Goal: Task Accomplishment & Management: Use online tool/utility

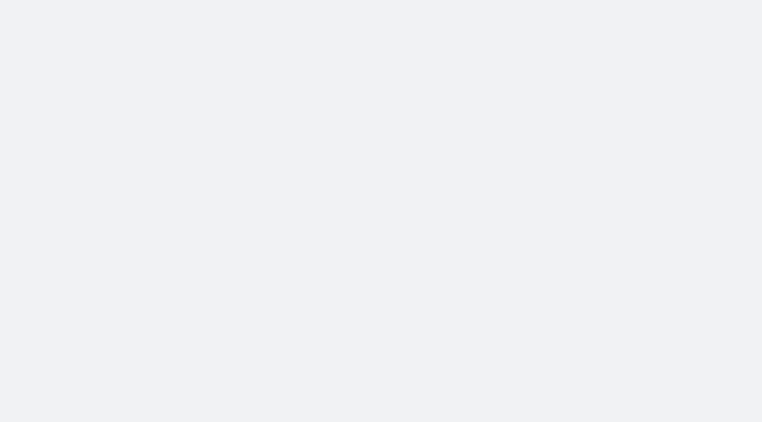
click at [689, 187] on body at bounding box center [381, 211] width 762 height 422
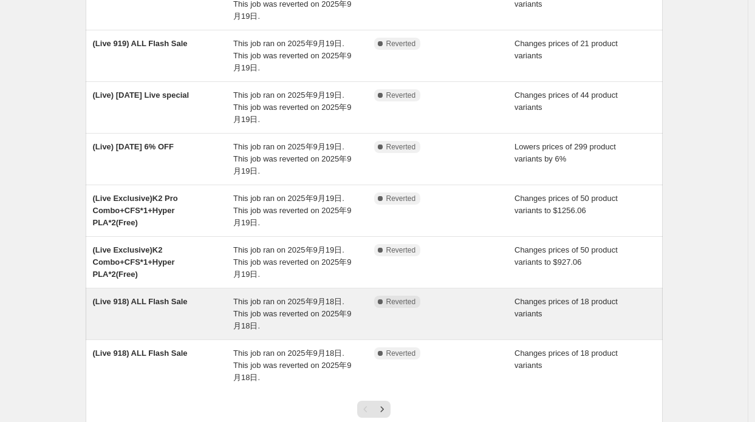
scroll to position [304, 0]
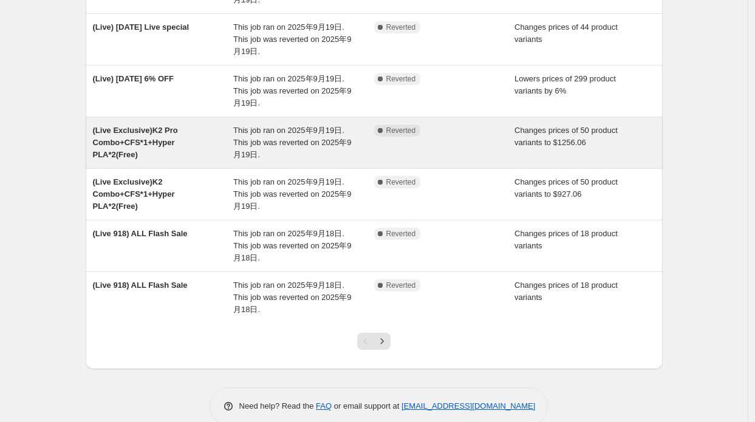
click at [281, 147] on div "This job ran on 2025年9月19日. This job was reverted on 2025年9月19日." at bounding box center [303, 143] width 141 height 36
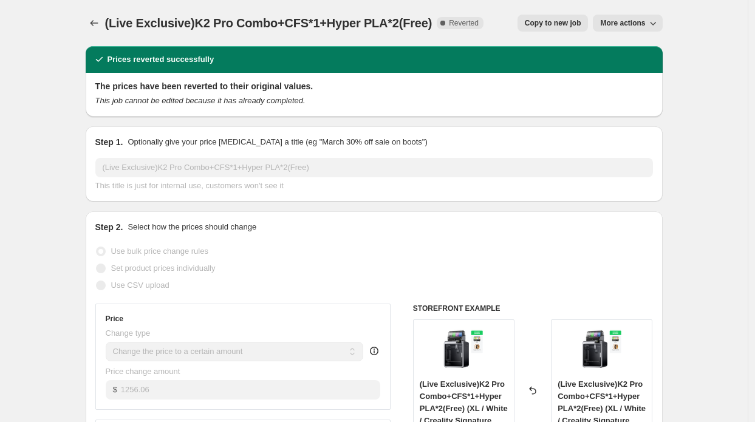
click at [536, 22] on span "Copy to new job" at bounding box center [553, 23] width 57 height 10
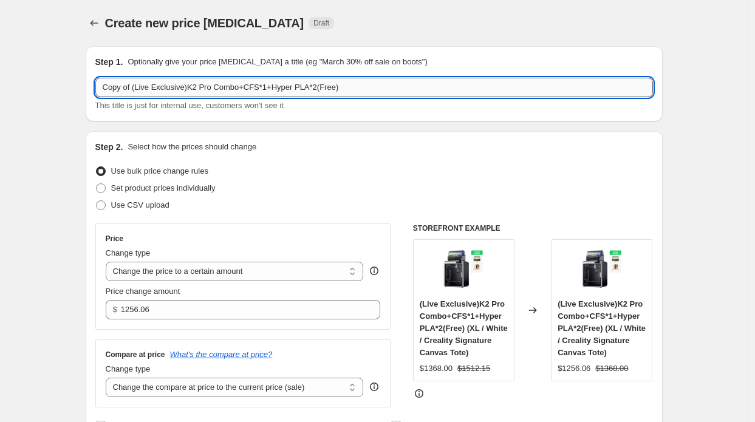
click at [139, 86] on input "Copy of (Live Exclusive)K2 Pro Combo+CFS*1+Hyper PLA*2(Free)" at bounding box center [374, 87] width 558 height 19
drag, startPoint x: 133, startPoint y: 87, endPoint x: 74, endPoint y: 87, distance: 58.9
type input "(Live Exclusive)K2 Pro Combo+CFS*1+Hyper PLA*2(Free)"
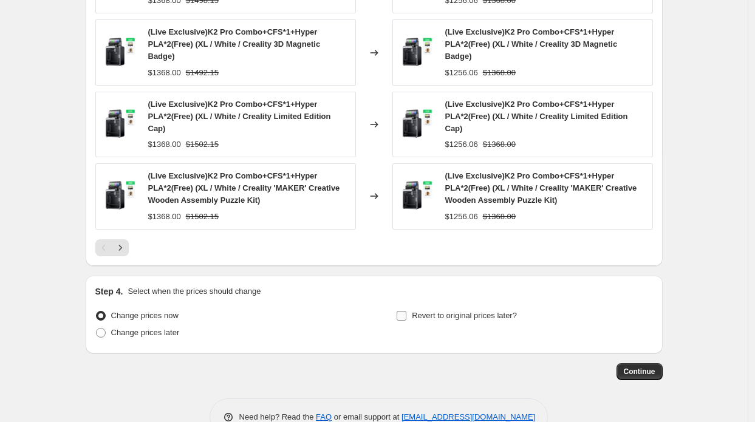
scroll to position [793, 0]
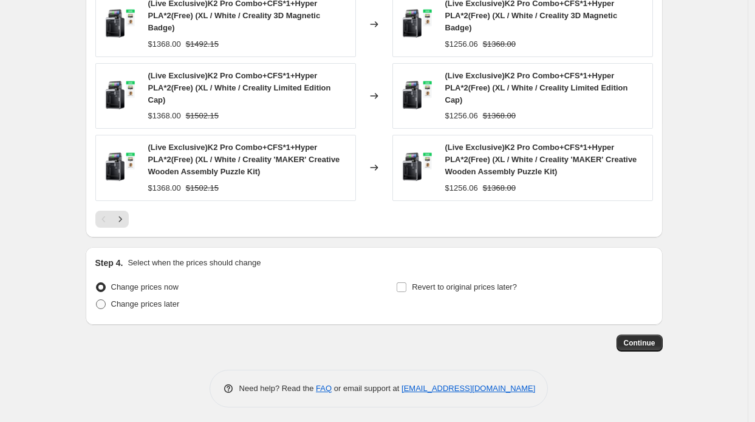
click at [142, 300] on span "Change prices later" at bounding box center [145, 304] width 69 height 9
click at [97, 300] on input "Change prices later" at bounding box center [96, 300] width 1 height 1
radio input "true"
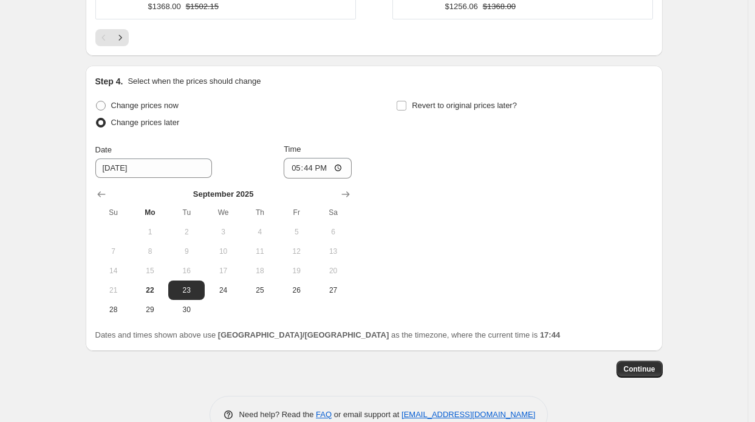
scroll to position [975, 0]
click at [258, 285] on span "25" at bounding box center [260, 290] width 27 height 10
type input "[DATE]"
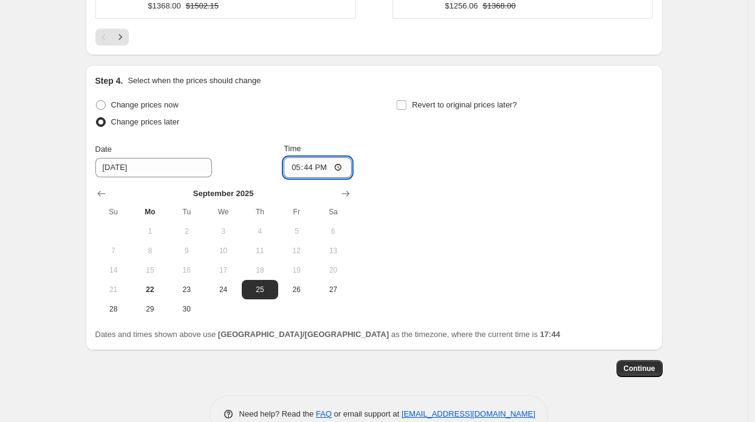
click at [311, 159] on input "17:44" at bounding box center [318, 167] width 68 height 21
type input "08:15"
click at [455, 108] on span "Revert to original prices later?" at bounding box center [464, 105] width 105 height 12
click at [407, 108] on input "Revert to original prices later?" at bounding box center [402, 105] width 10 height 10
checkbox input "true"
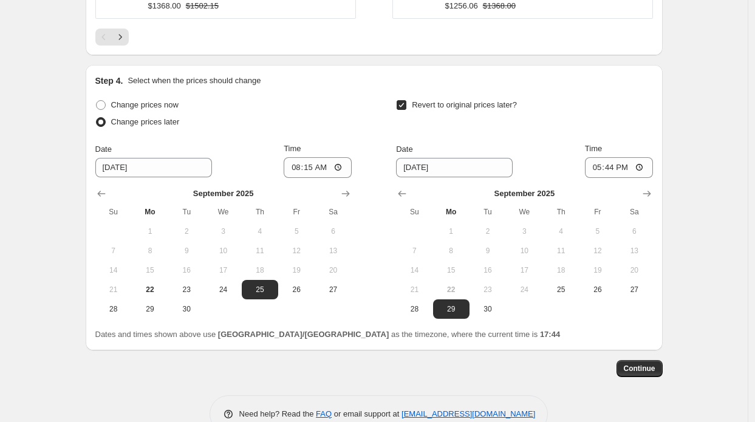
click at [561, 273] on button "18" at bounding box center [561, 270] width 36 height 19
click at [559, 287] on span "25" at bounding box center [561, 290] width 27 height 10
type input "[DATE]"
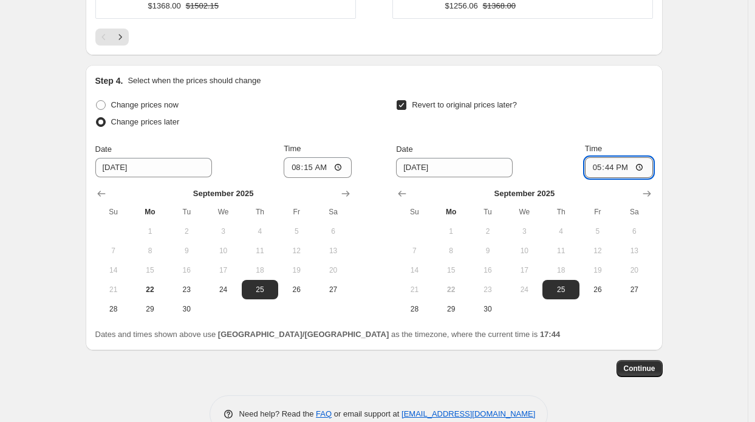
click at [615, 168] on input "17:44" at bounding box center [619, 167] width 68 height 21
type input "12:44"
type input "13:00"
click at [637, 369] on span "Continue" at bounding box center [640, 369] width 32 height 10
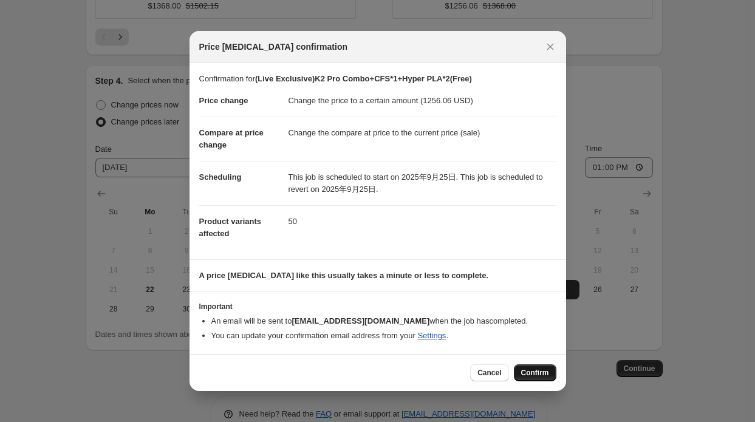
click at [523, 371] on span "Confirm" at bounding box center [535, 373] width 28 height 10
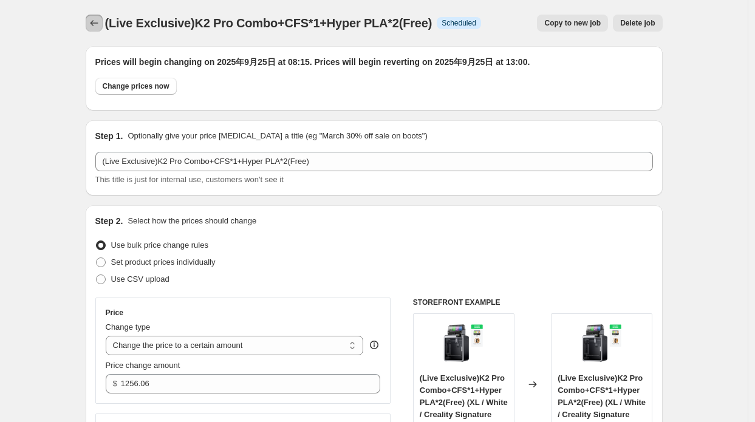
click at [100, 21] on icon "Price change jobs" at bounding box center [94, 23] width 12 height 12
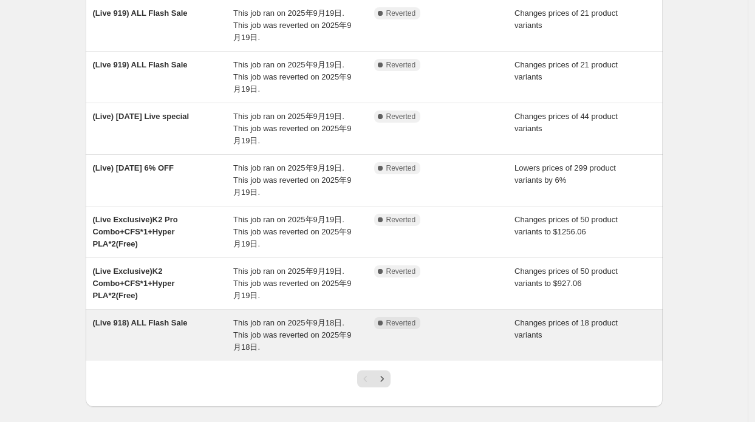
scroll to position [334, 0]
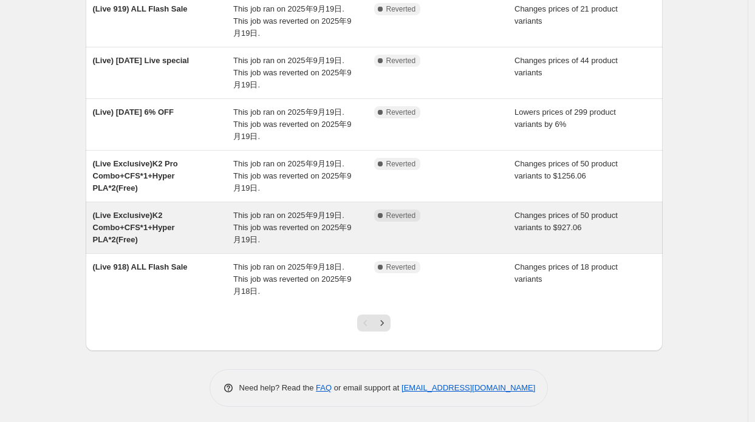
click at [247, 236] on span "This job ran on 2025年9月19日. This job was reverted on 2025年9月19日." at bounding box center [292, 227] width 118 height 33
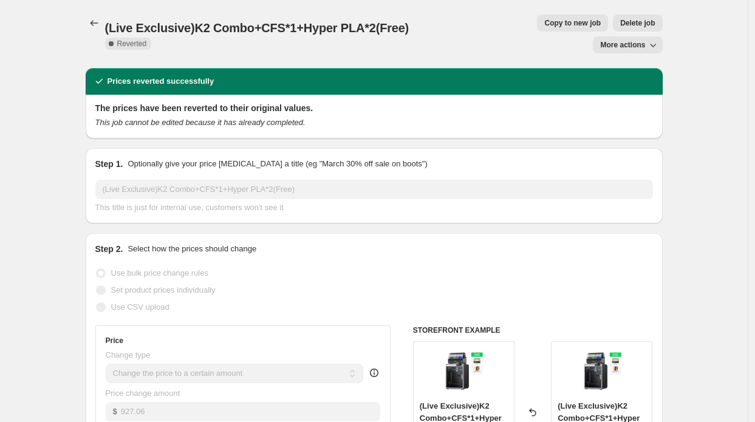
click at [544, 25] on span "Copy to new job" at bounding box center [572, 23] width 57 height 10
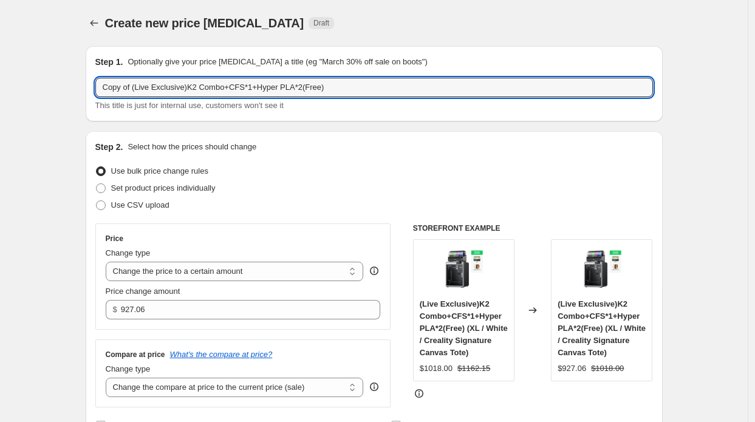
drag, startPoint x: 135, startPoint y: 89, endPoint x: 75, endPoint y: 85, distance: 59.7
type input "(Live Exclusive)K2 Combo+CFS*1+Hyper PLA*2(Free)"
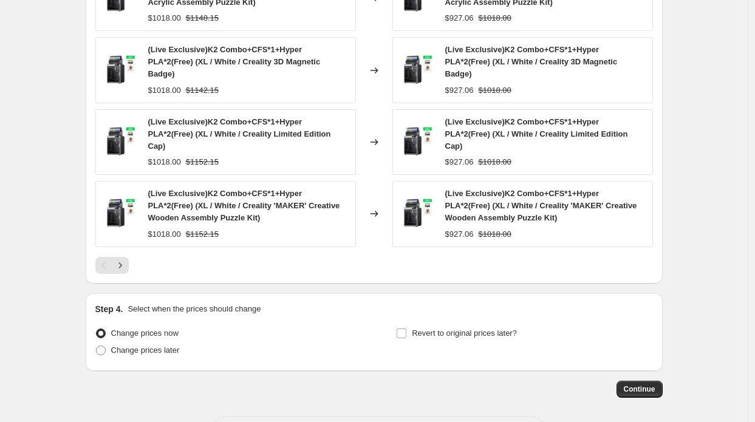
scroll to position [757, 0]
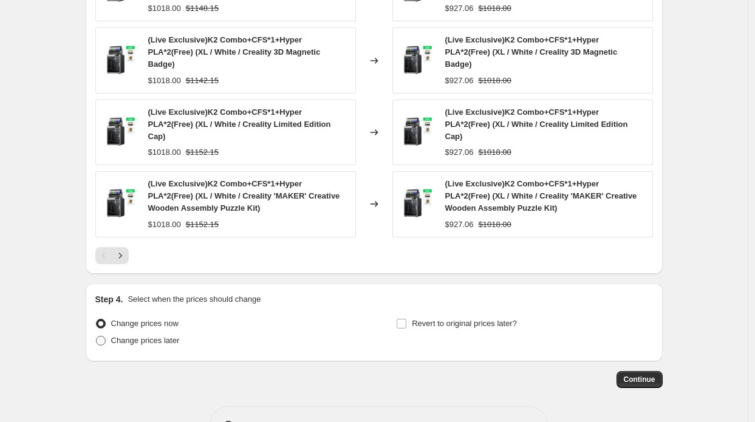
click at [142, 332] on label "Change prices later" at bounding box center [137, 340] width 84 height 17
click at [97, 336] on input "Change prices later" at bounding box center [96, 336] width 1 height 1
radio input "true"
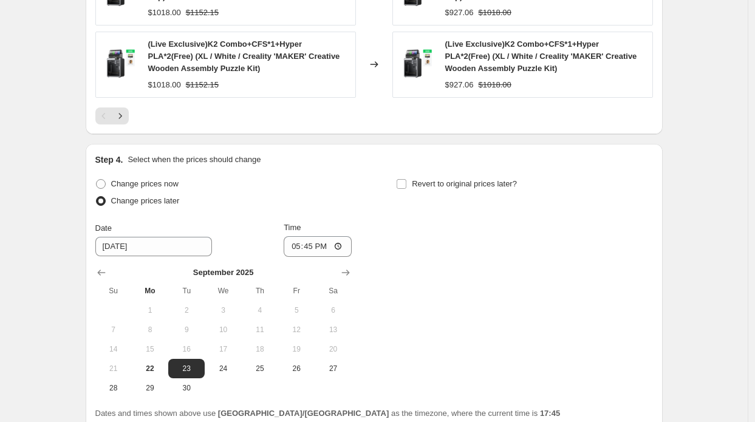
scroll to position [939, 0]
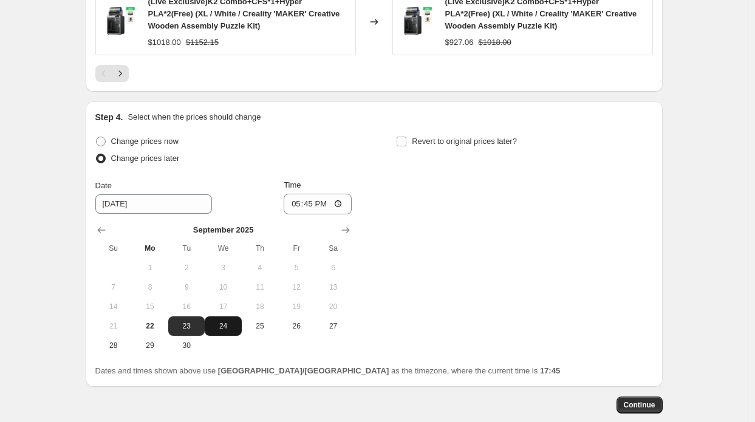
click at [230, 317] on button "24" at bounding box center [223, 326] width 36 height 19
click at [269, 321] on span "25" at bounding box center [260, 326] width 27 height 10
type input "[DATE]"
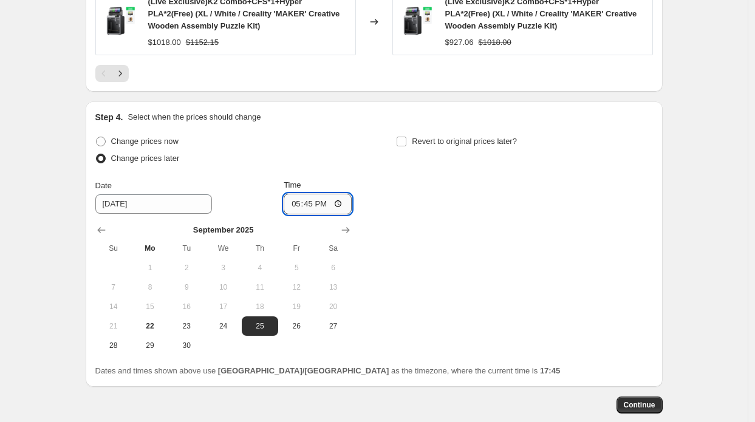
click at [314, 194] on input "17:45" at bounding box center [318, 204] width 68 height 21
type input "08:15"
click at [424, 137] on span "Revert to original prices later?" at bounding box center [464, 141] width 105 height 9
click at [407, 137] on input "Revert to original prices later?" at bounding box center [402, 142] width 10 height 10
checkbox input "true"
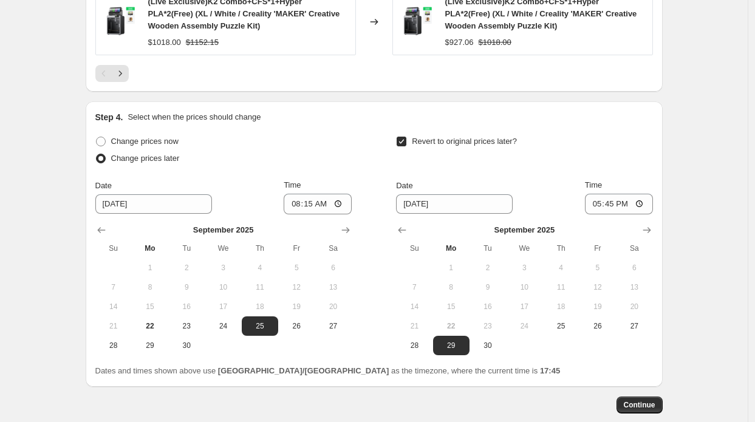
click at [574, 336] on td at bounding box center [561, 345] width 36 height 19
click at [563, 317] on button "25" at bounding box center [561, 326] width 36 height 19
type input "[DATE]"
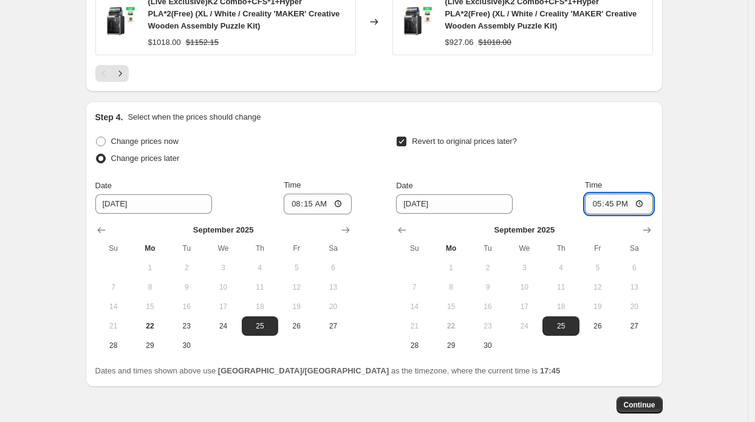
click at [614, 194] on input "17:45" at bounding box center [619, 204] width 68 height 21
type input "13:00"
click at [640, 400] on span "Continue" at bounding box center [640, 405] width 32 height 10
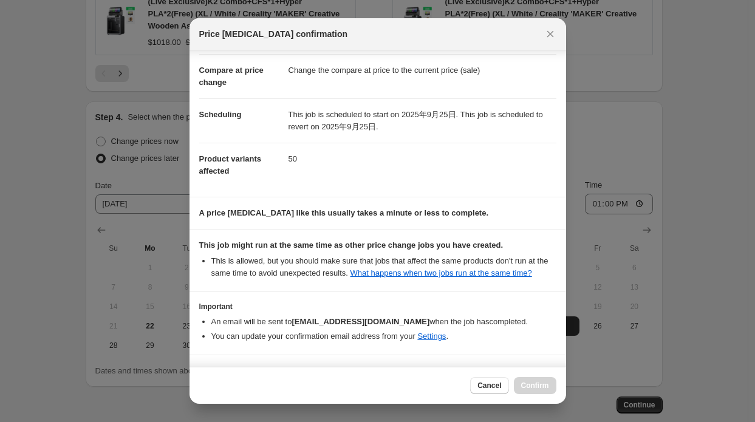
scroll to position [84, 0]
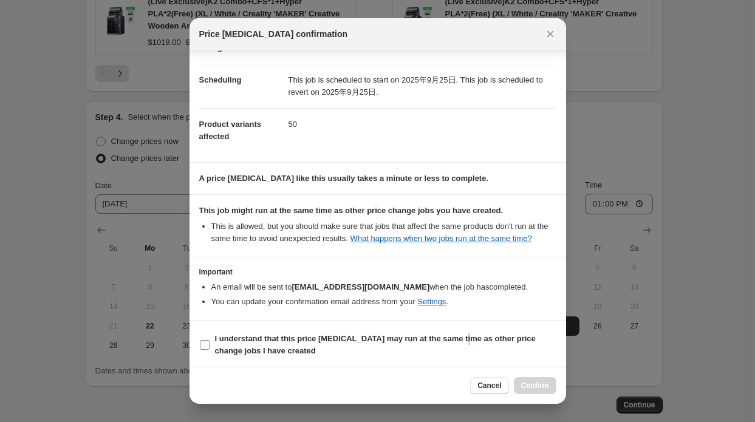
click at [459, 333] on span "I understand that this price [MEDICAL_DATA] may run at the same time as other p…" at bounding box center [386, 345] width 342 height 24
click at [404, 350] on span "I understand that this price [MEDICAL_DATA] may run at the same time as other p…" at bounding box center [386, 345] width 342 height 24
click at [210, 350] on input "I understand that this price [MEDICAL_DATA] may run at the same time as other p…" at bounding box center [205, 345] width 10 height 10
checkbox input "true"
click at [526, 386] on span "Confirm" at bounding box center [535, 386] width 28 height 10
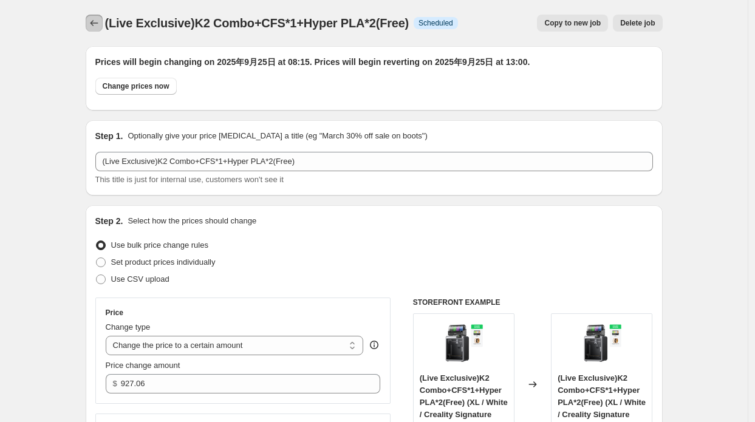
click at [97, 25] on icon "Price change jobs" at bounding box center [94, 23] width 12 height 12
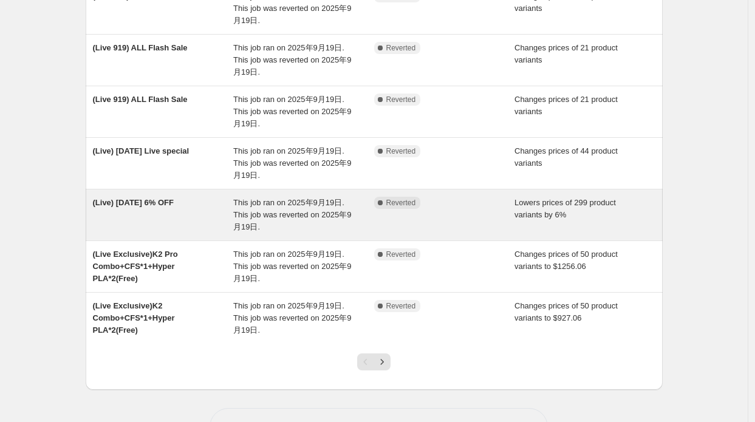
scroll to position [346, 0]
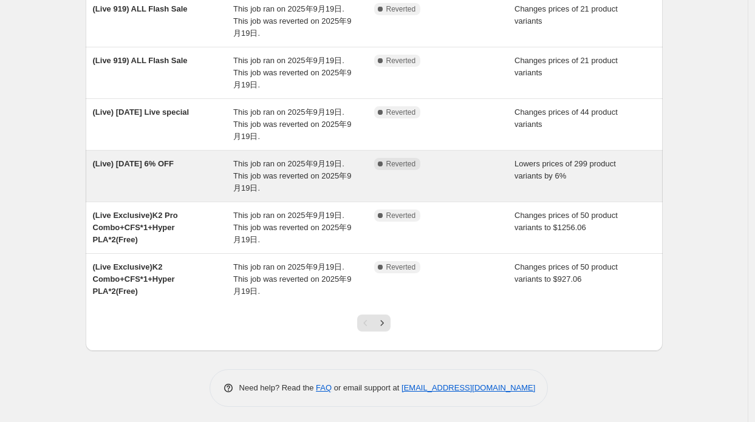
click at [146, 179] on div "(Live) [DATE] 6% OFF" at bounding box center [163, 176] width 141 height 36
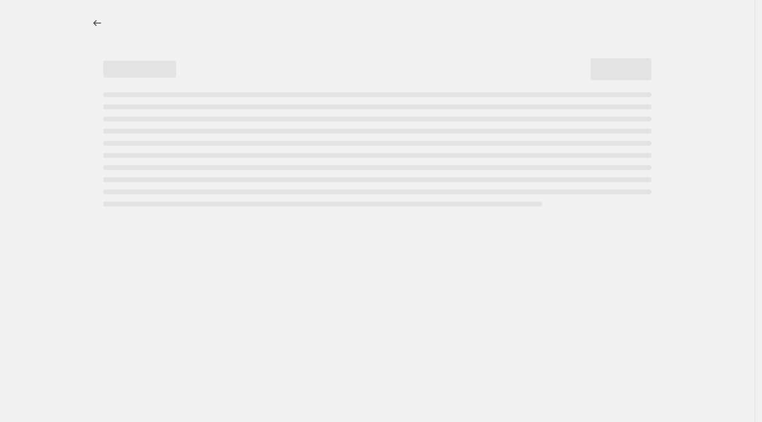
select select "percentage"
select select "collection"
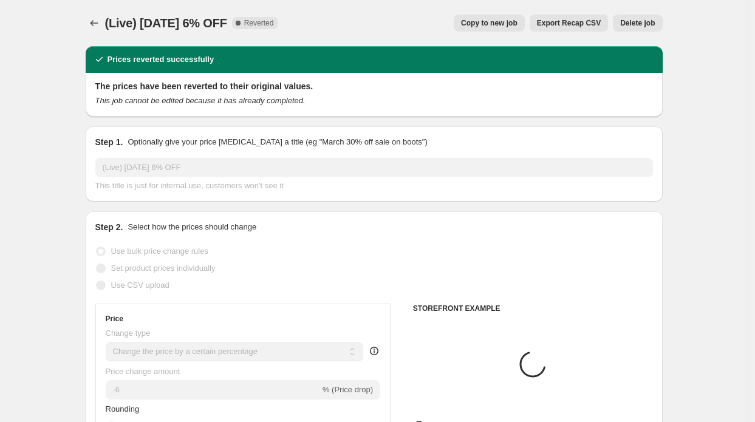
click at [506, 25] on span "Copy to new job" at bounding box center [489, 23] width 57 height 10
select select "percentage"
select select "collection"
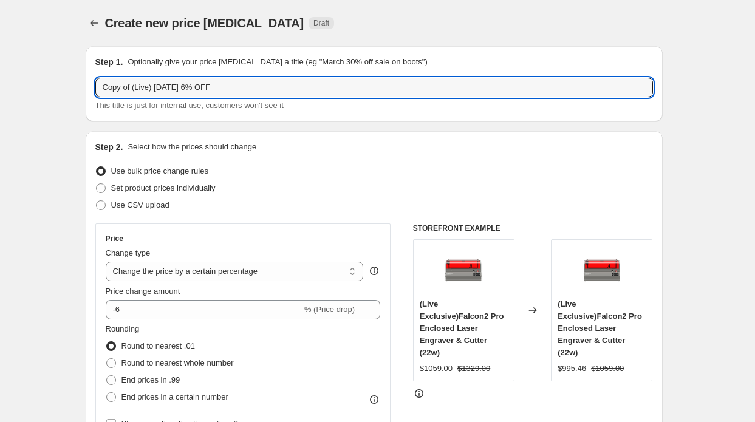
drag, startPoint x: 135, startPoint y: 86, endPoint x: 38, endPoint y: 77, distance: 97.0
drag, startPoint x: 142, startPoint y: 86, endPoint x: 148, endPoint y: 86, distance: 6.1
click at [148, 86] on input "(Live) [DATE] 6% OFF" at bounding box center [374, 87] width 558 height 19
type input "(Live) [DATE] 6% OFF"
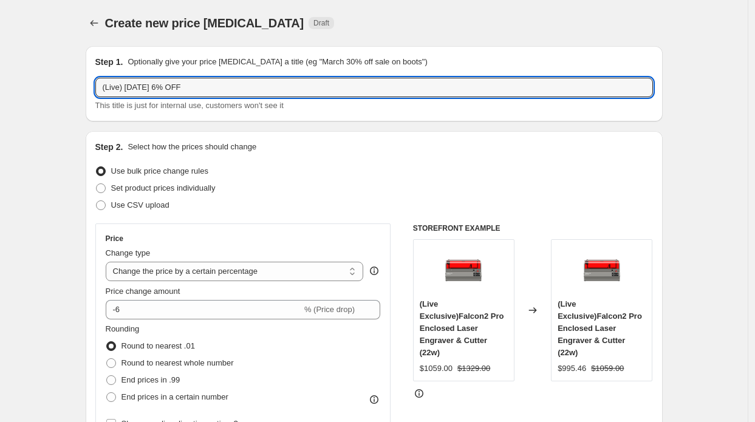
drag, startPoint x: 64, startPoint y: 142, endPoint x: 71, endPoint y: 149, distance: 10.3
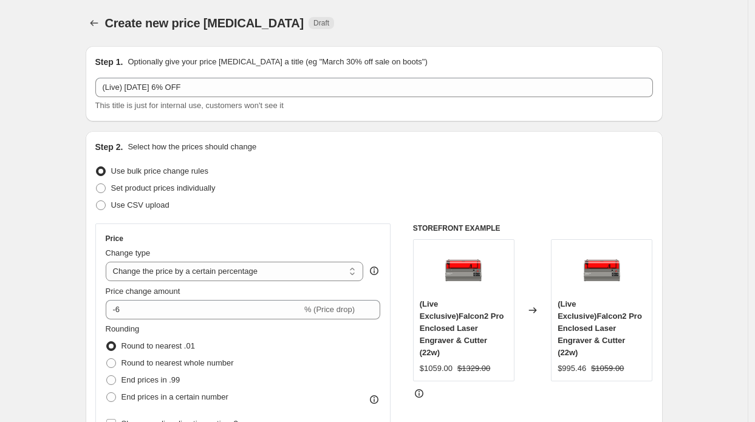
scroll to position [122, 0]
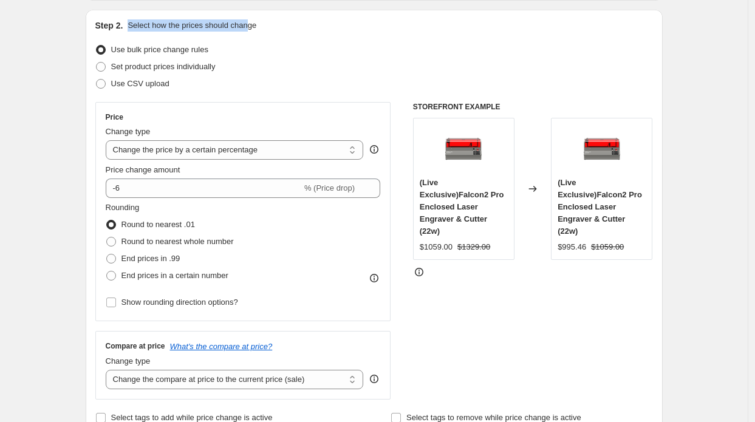
drag, startPoint x: 129, startPoint y: 26, endPoint x: 247, endPoint y: 30, distance: 117.9
click at [247, 30] on div "Step 2. Select how the prices should change" at bounding box center [374, 25] width 558 height 12
click at [239, 27] on p "Select how the prices should change" at bounding box center [192, 25] width 129 height 12
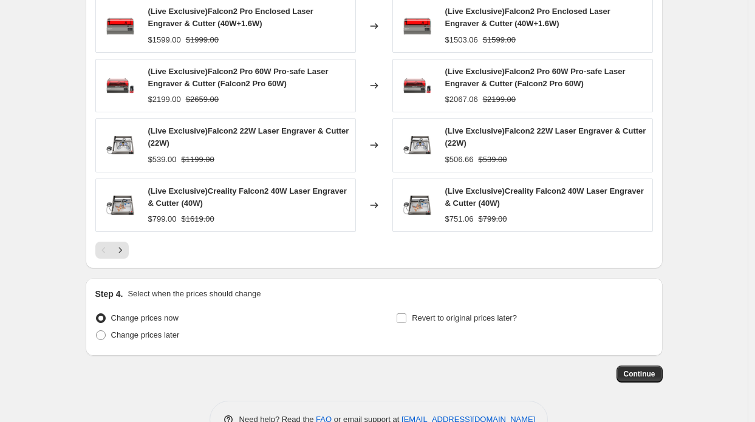
scroll to position [946, 0]
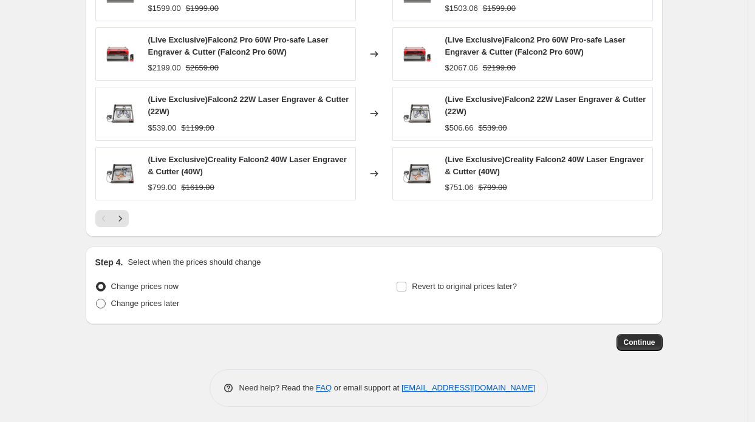
click at [145, 302] on span "Change prices later" at bounding box center [145, 303] width 69 height 9
click at [97, 300] on input "Change prices later" at bounding box center [96, 299] width 1 height 1
radio input "true"
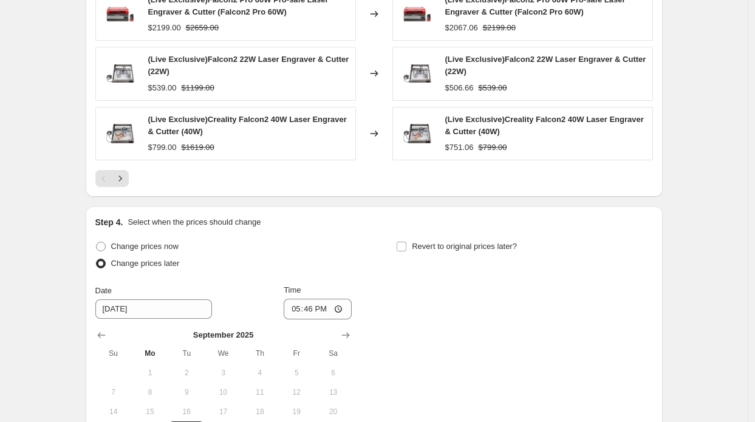
scroll to position [1067, 0]
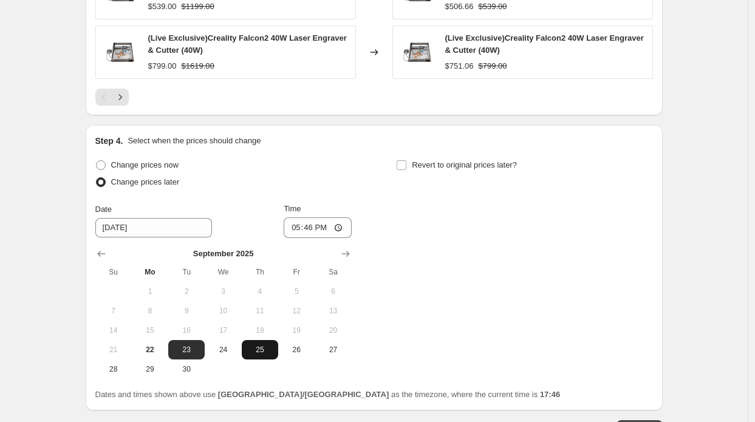
click at [256, 346] on span "25" at bounding box center [260, 350] width 27 height 10
type input "[DATE]"
click at [314, 232] on input "17:46" at bounding box center [318, 228] width 68 height 21
type input "08:15"
click at [433, 171] on div "Revert to original prices later?" at bounding box center [524, 175] width 256 height 36
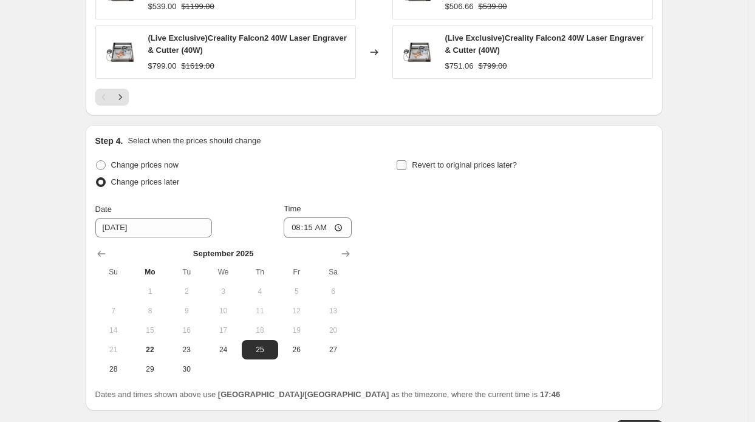
click at [457, 168] on span "Revert to original prices later?" at bounding box center [464, 165] width 105 height 12
click at [407, 168] on input "Revert to original prices later?" at bounding box center [402, 165] width 10 height 10
checkbox input "true"
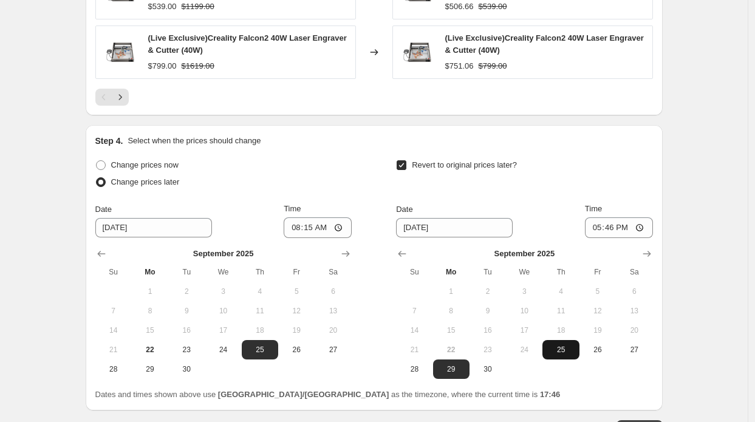
click at [559, 348] on span "25" at bounding box center [561, 350] width 27 height 10
type input "[DATE]"
click at [617, 230] on input "17:46" at bounding box center [619, 228] width 68 height 21
type input "14:46"
type input "13:00"
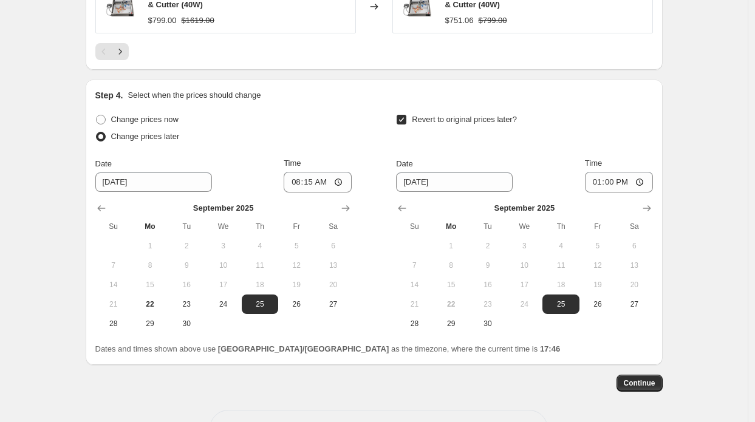
scroll to position [1153, 0]
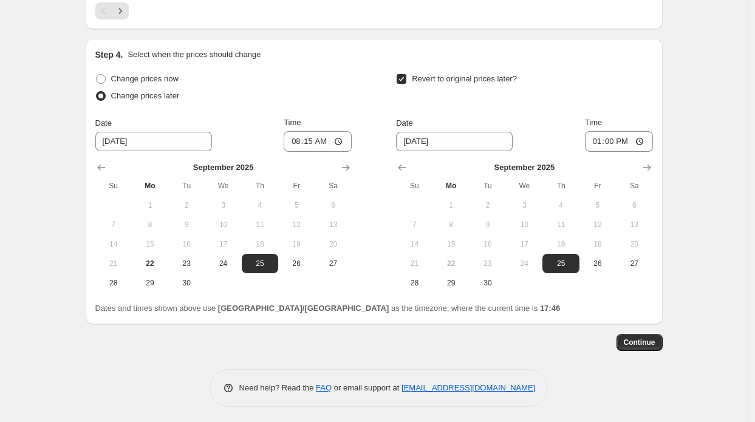
click at [650, 346] on button "Continue" at bounding box center [640, 342] width 46 height 17
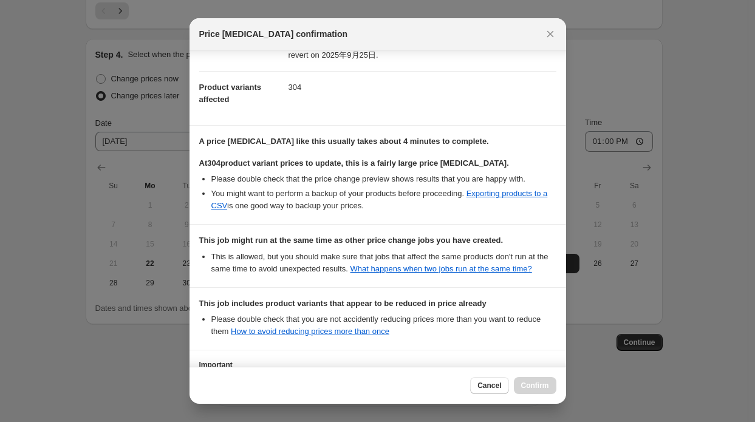
scroll to position [226, 0]
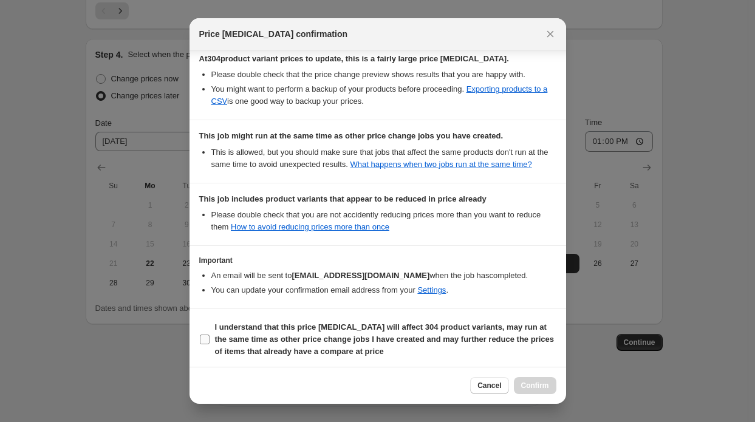
click at [321, 329] on b "I understand that this price [MEDICAL_DATA] will affect 304 product variants, m…" at bounding box center [384, 339] width 339 height 33
click at [210, 335] on input "I understand that this price [MEDICAL_DATA] will affect 304 product variants, m…" at bounding box center [205, 340] width 10 height 10
checkbox input "true"
click at [533, 377] on div "Cancel Confirm" at bounding box center [378, 385] width 377 height 37
click at [534, 383] on span "Confirm" at bounding box center [535, 386] width 28 height 10
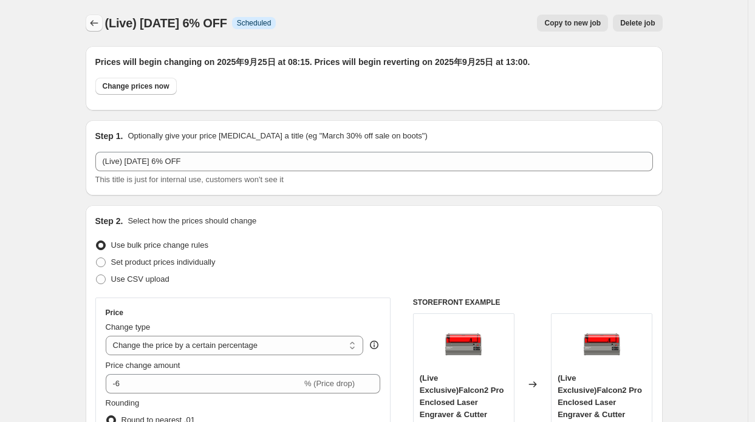
click at [103, 24] on button "Price change jobs" at bounding box center [94, 23] width 17 height 17
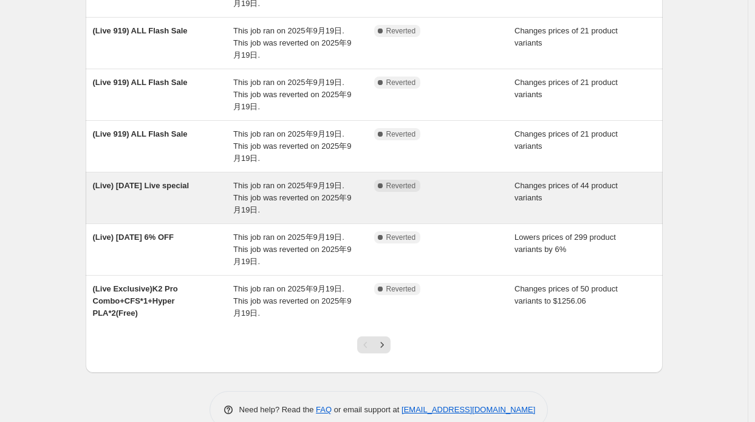
scroll to position [359, 0]
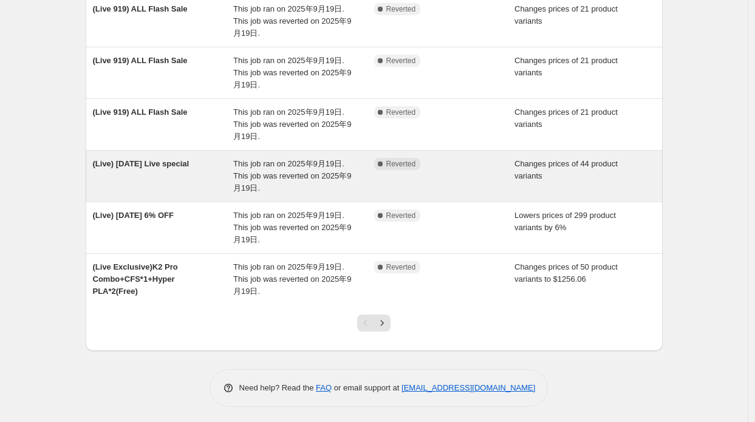
click at [246, 176] on span "This job ran on 2025年9月19日. This job was reverted on 2025年9月19日." at bounding box center [292, 175] width 118 height 33
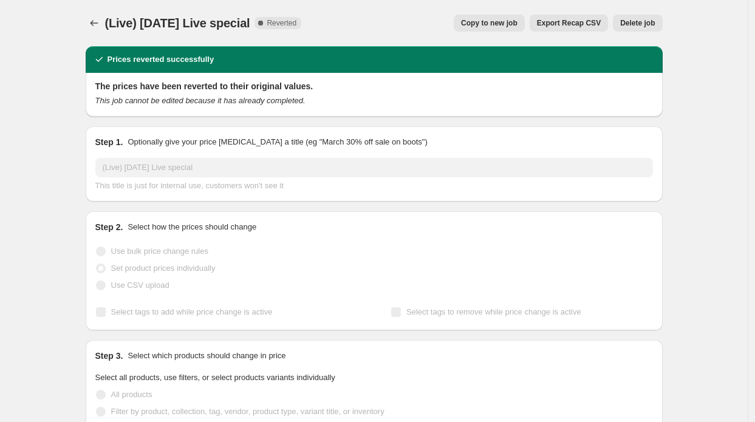
click at [515, 27] on span "Copy to new job" at bounding box center [489, 23] width 57 height 10
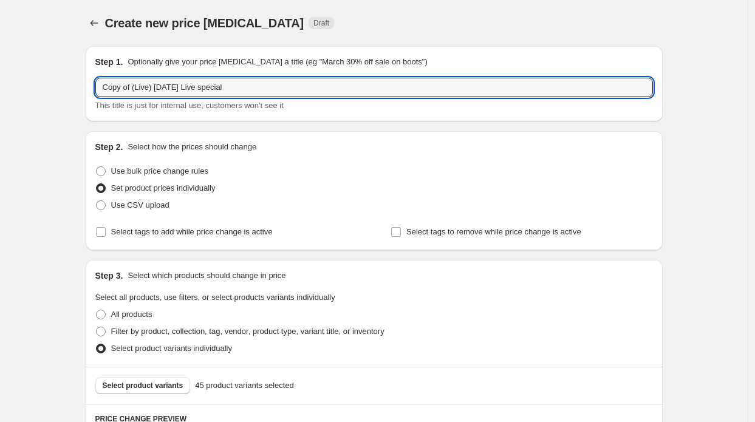
drag, startPoint x: 135, startPoint y: 87, endPoint x: 79, endPoint y: 78, distance: 56.5
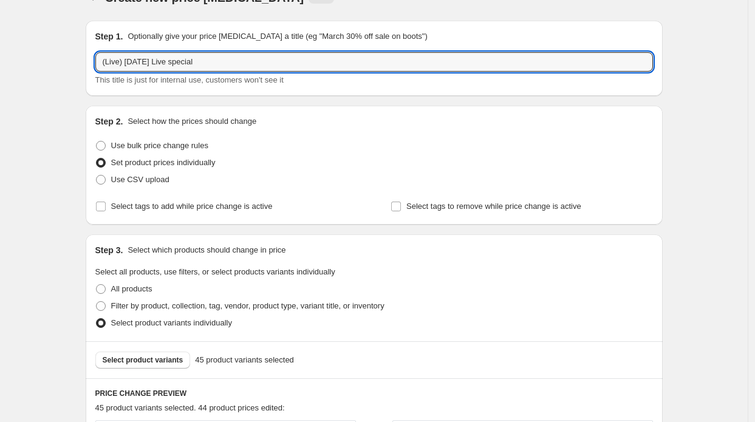
scroll to position [15, 0]
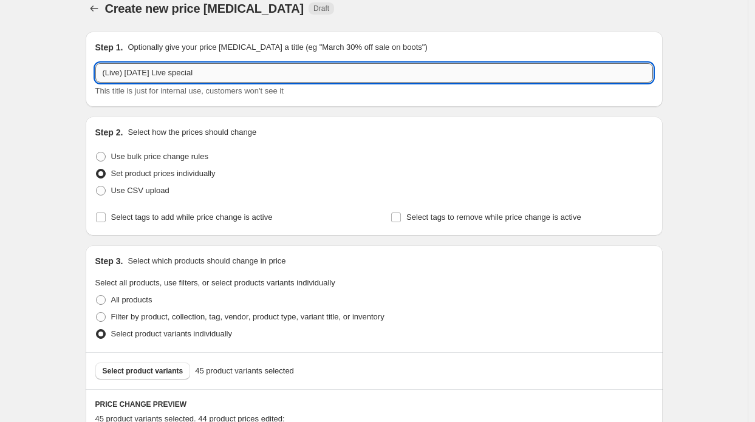
click at [148, 72] on input "(Live) [DATE] Live special" at bounding box center [374, 72] width 558 height 19
type input "(Live) [DATE] Live special"
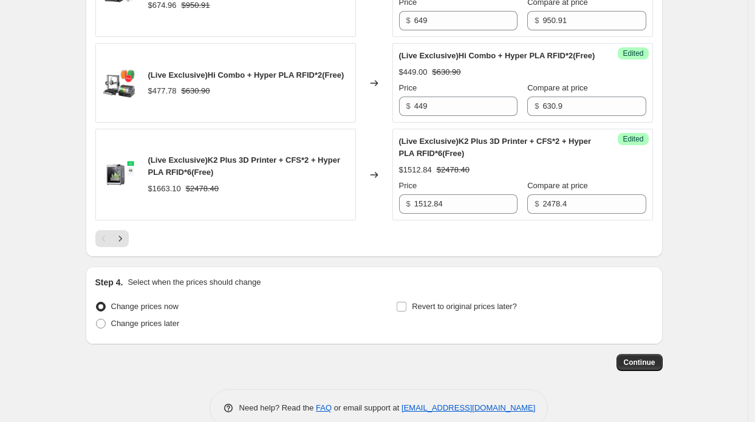
scroll to position [2139, 0]
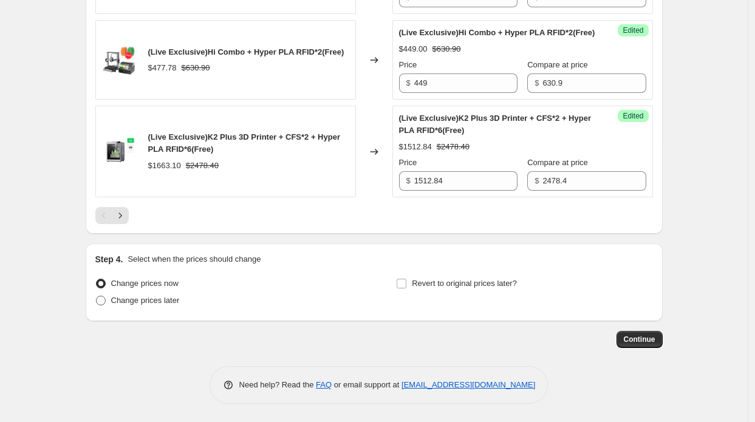
click at [177, 305] on span "Change prices later" at bounding box center [145, 300] width 69 height 9
click at [97, 297] on input "Change prices later" at bounding box center [96, 296] width 1 height 1
radio input "true"
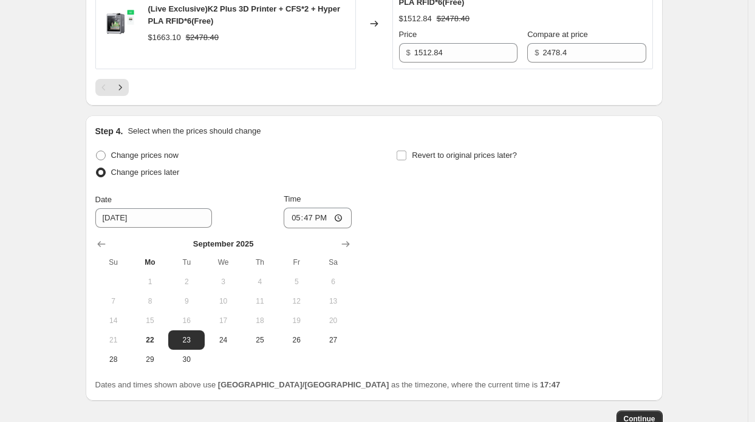
scroll to position [2321, 0]
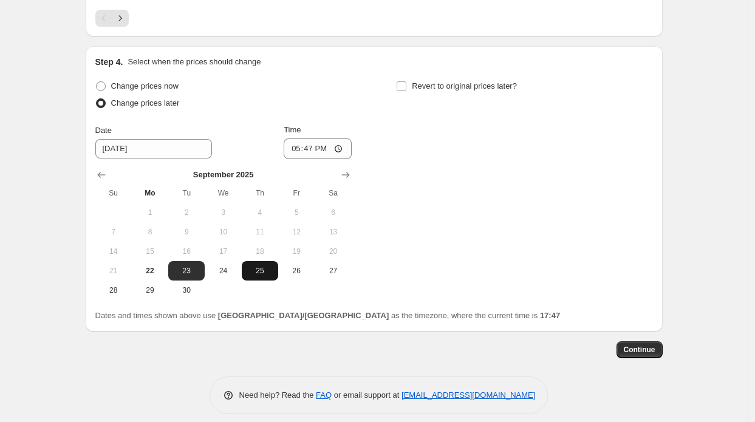
click at [269, 281] on button "25" at bounding box center [260, 270] width 36 height 19
type input "[DATE]"
click at [315, 159] on input "17:47" at bounding box center [318, 149] width 68 height 21
type input "08:15"
click at [422, 114] on div "Revert to original prices later?" at bounding box center [524, 96] width 256 height 36
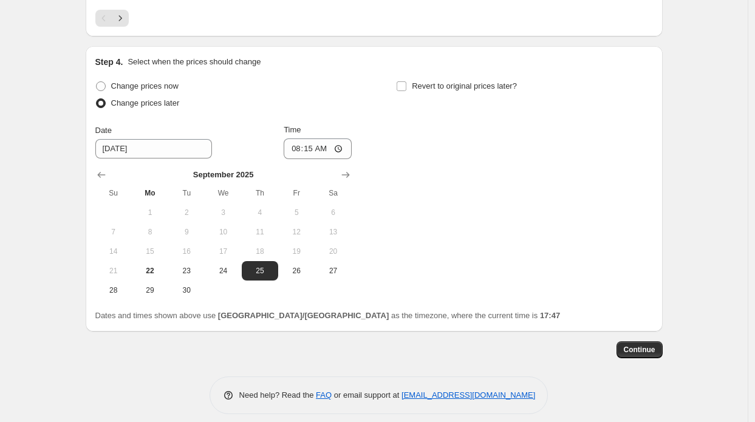
click at [436, 114] on div "Revert to original prices later?" at bounding box center [524, 96] width 256 height 36
click at [447, 91] on span "Revert to original prices later?" at bounding box center [464, 85] width 105 height 9
click at [407, 91] on input "Revert to original prices later?" at bounding box center [402, 86] width 10 height 10
checkbox input "true"
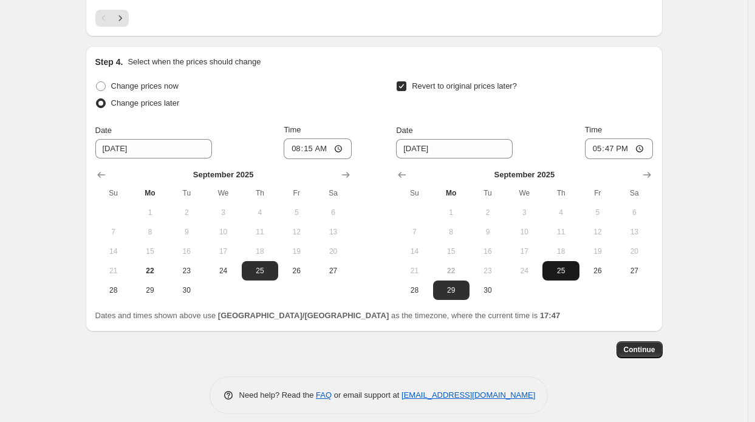
click at [556, 276] on span "25" at bounding box center [561, 271] width 27 height 10
type input "[DATE]"
click at [613, 159] on input "17:47" at bounding box center [619, 149] width 68 height 21
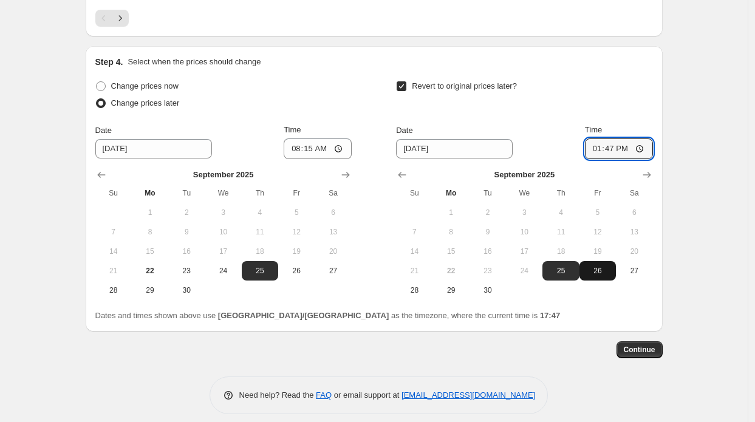
type input "13:00"
click at [638, 359] on button "Continue" at bounding box center [640, 350] width 46 height 17
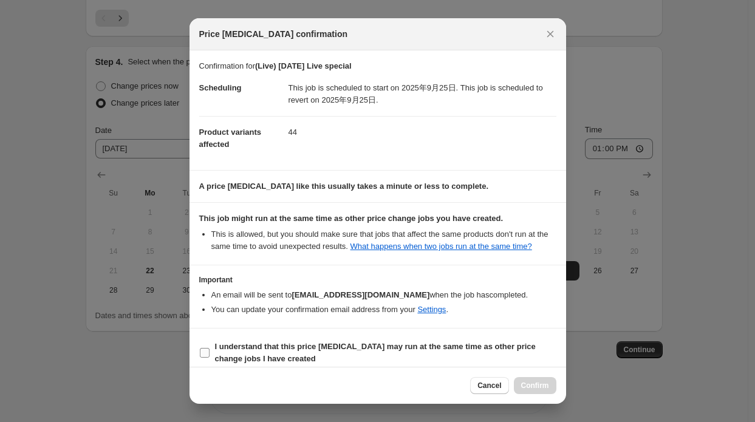
click at [334, 344] on b "I understand that this price [MEDICAL_DATA] may run at the same time as other p…" at bounding box center [375, 352] width 321 height 21
click at [210, 348] on input "I understand that this price [MEDICAL_DATA] may run at the same time as other p…" at bounding box center [205, 353] width 10 height 10
checkbox input "true"
click at [527, 382] on span "Confirm" at bounding box center [535, 386] width 28 height 10
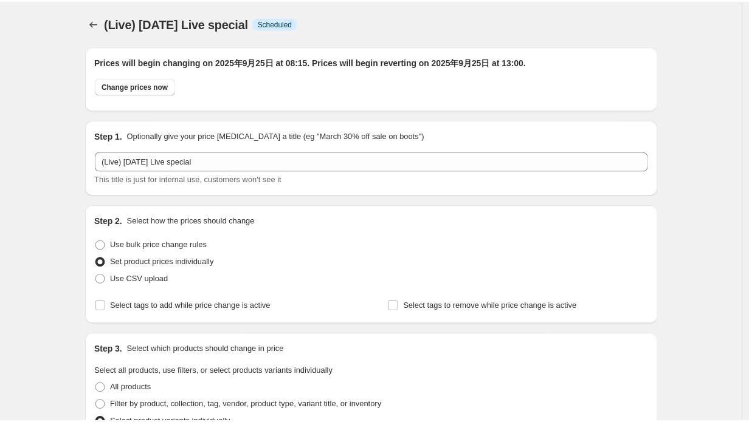
scroll to position [2321, 0]
